Goal: Transaction & Acquisition: Purchase product/service

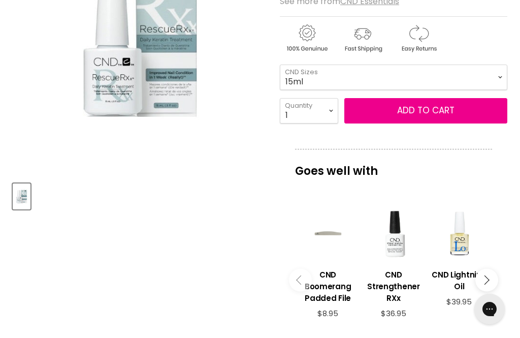
click at [381, 296] on h3 "CND Strengthener RXx" at bounding box center [393, 286] width 55 height 35
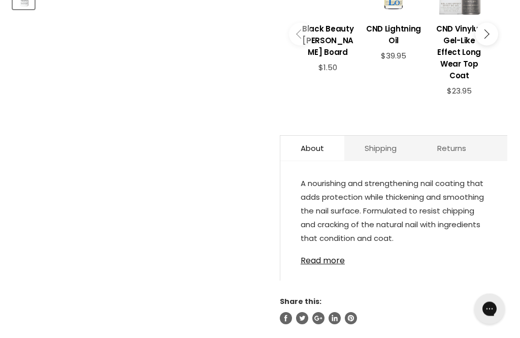
scroll to position [434, 0]
click at [318, 255] on link "Read more" at bounding box center [394, 257] width 186 height 15
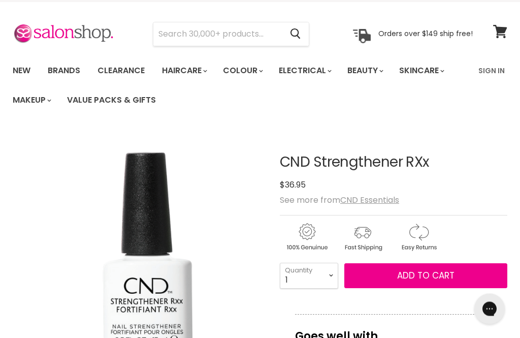
scroll to position [0, 0]
